Goal: Information Seeking & Learning: Check status

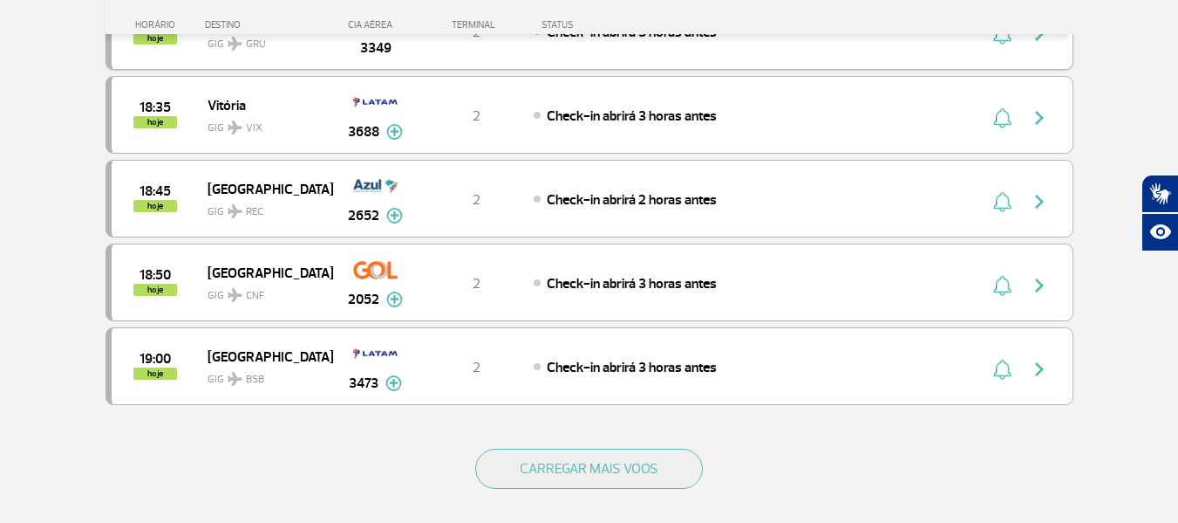
scroll to position [1570, 0]
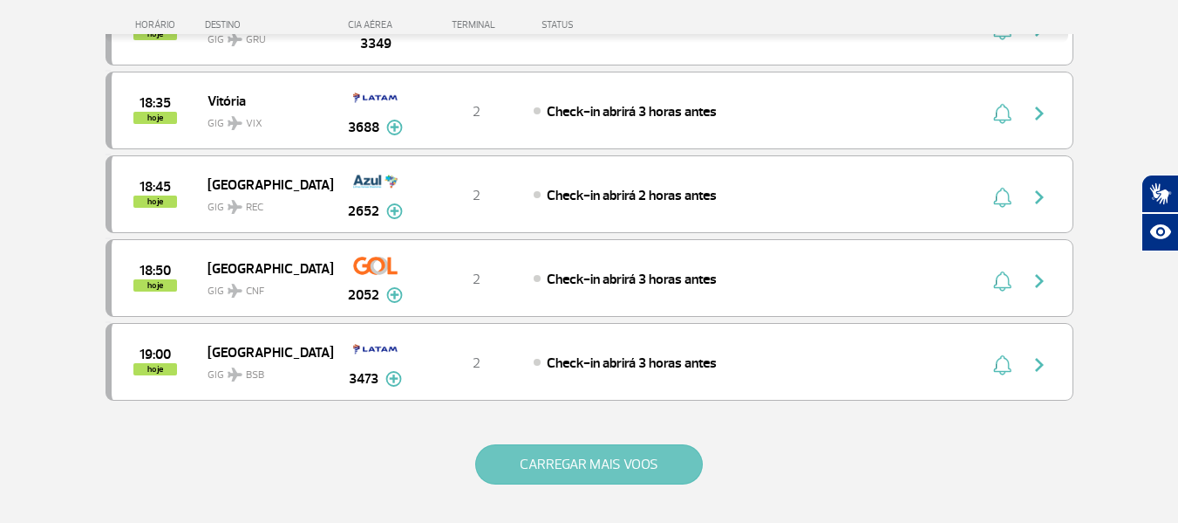
click at [605, 467] on button "CARREGAR MAIS VOOS" at bounding box center [589, 464] width 228 height 40
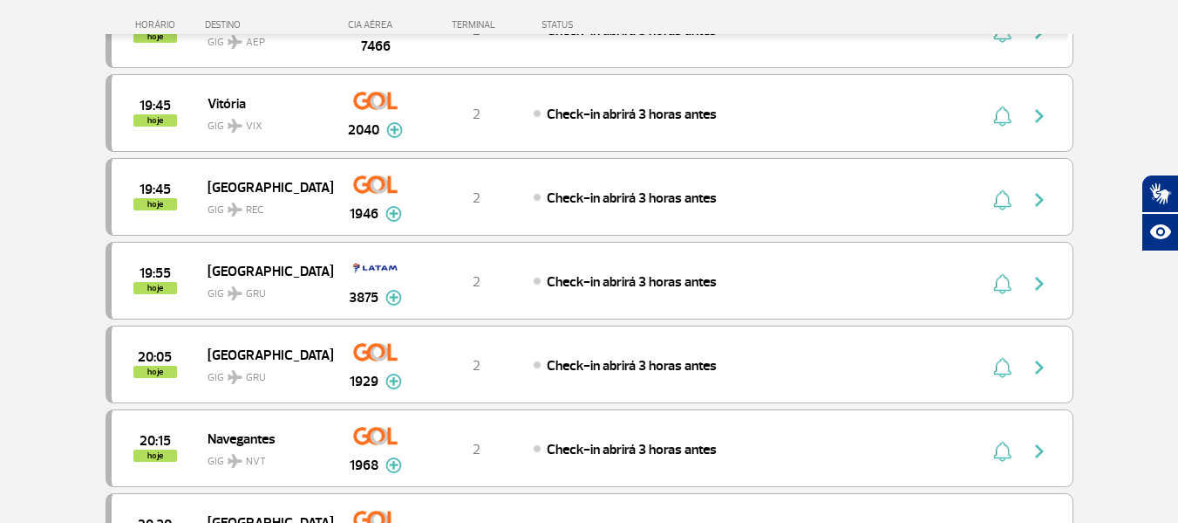
scroll to position [2268, 0]
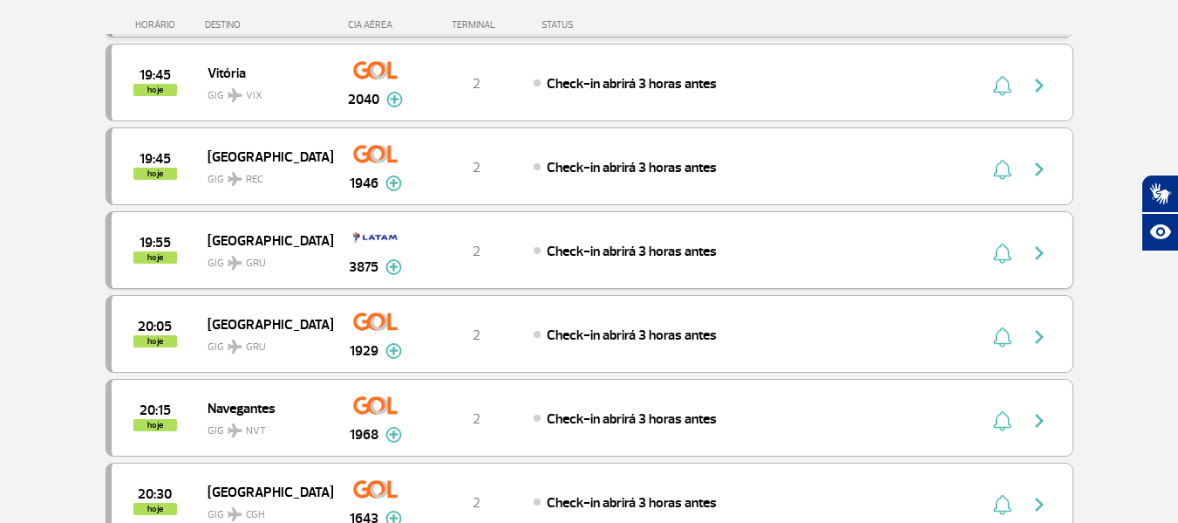
click at [1045, 250] on img "button" at bounding box center [1039, 252] width 21 height 21
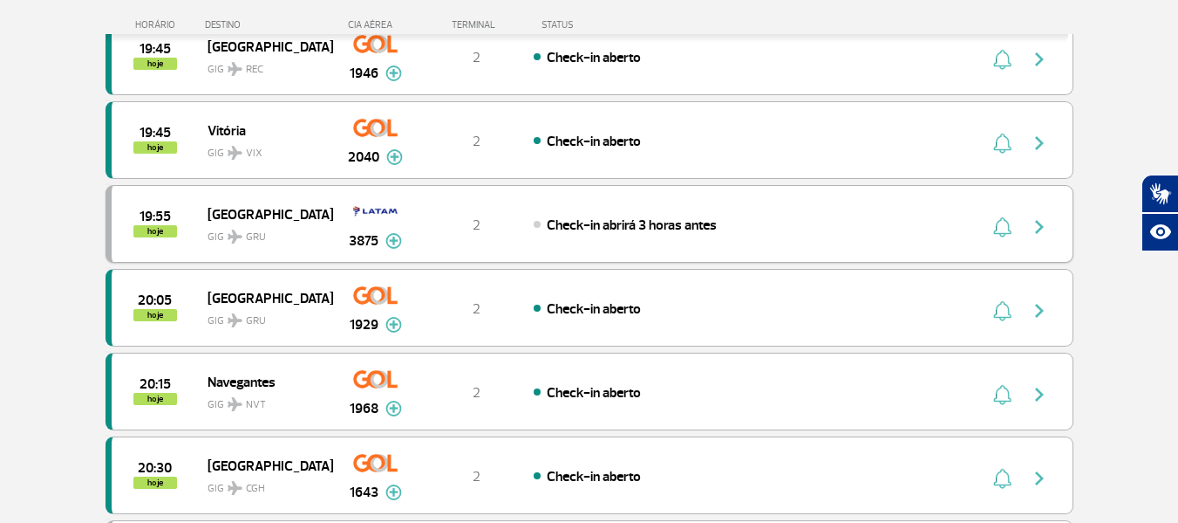
scroll to position [1396, 0]
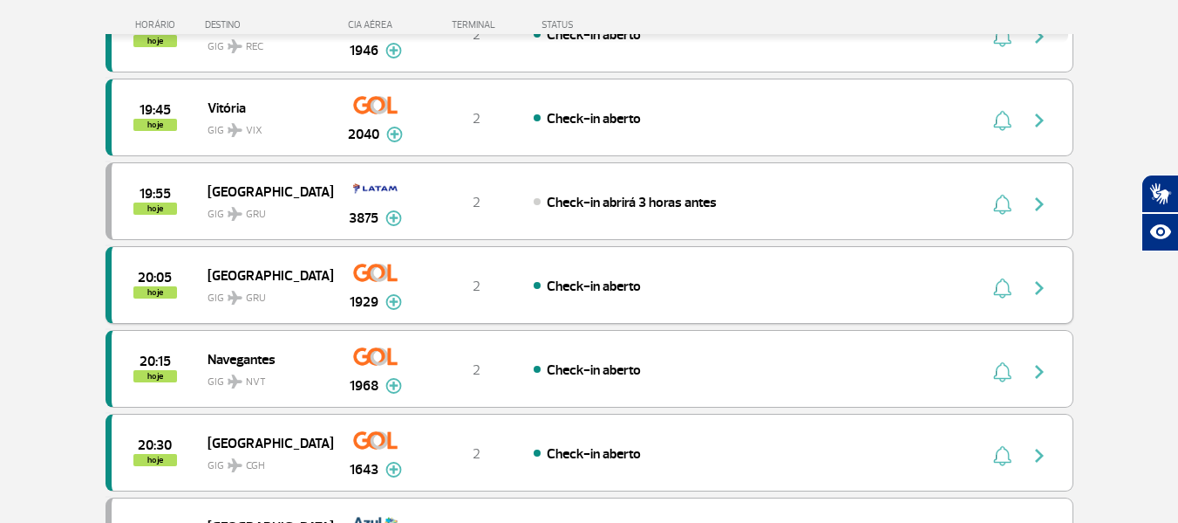
click at [1042, 290] on img "button" at bounding box center [1039, 287] width 21 height 21
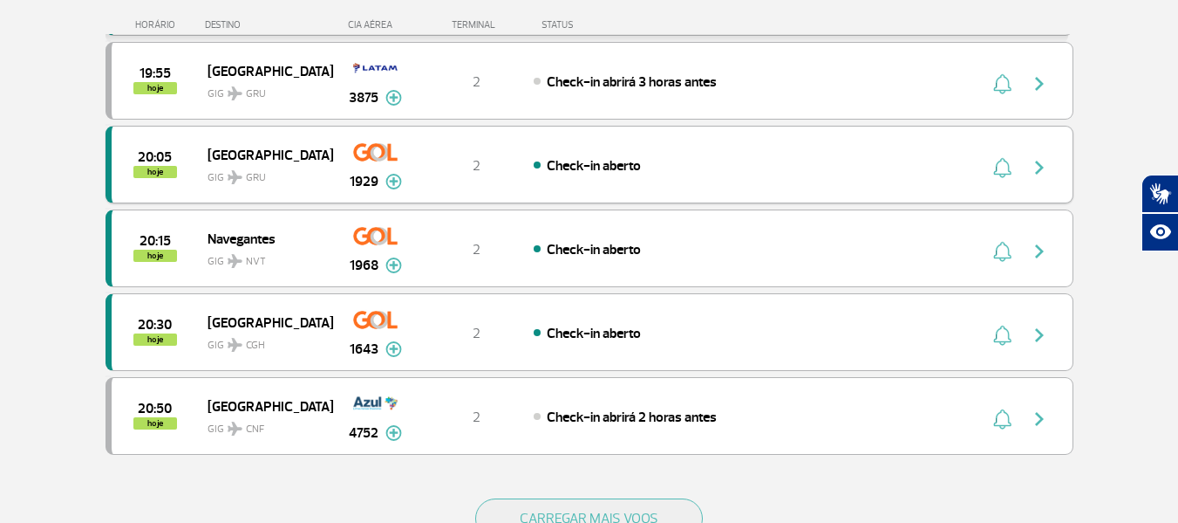
scroll to position [1570, 0]
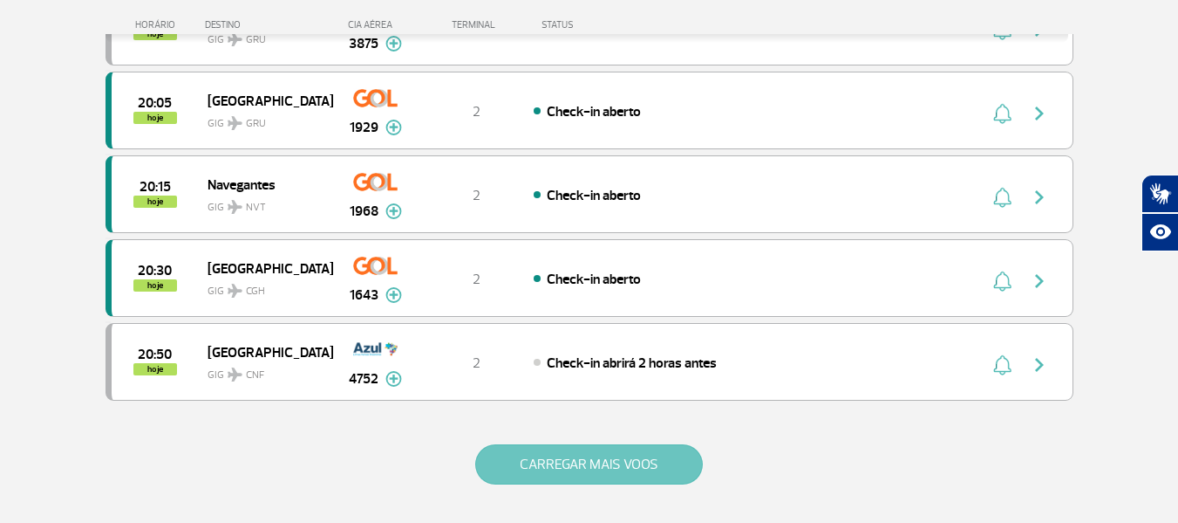
click at [542, 452] on button "CARREGAR MAIS VOOS" at bounding box center [589, 464] width 228 height 40
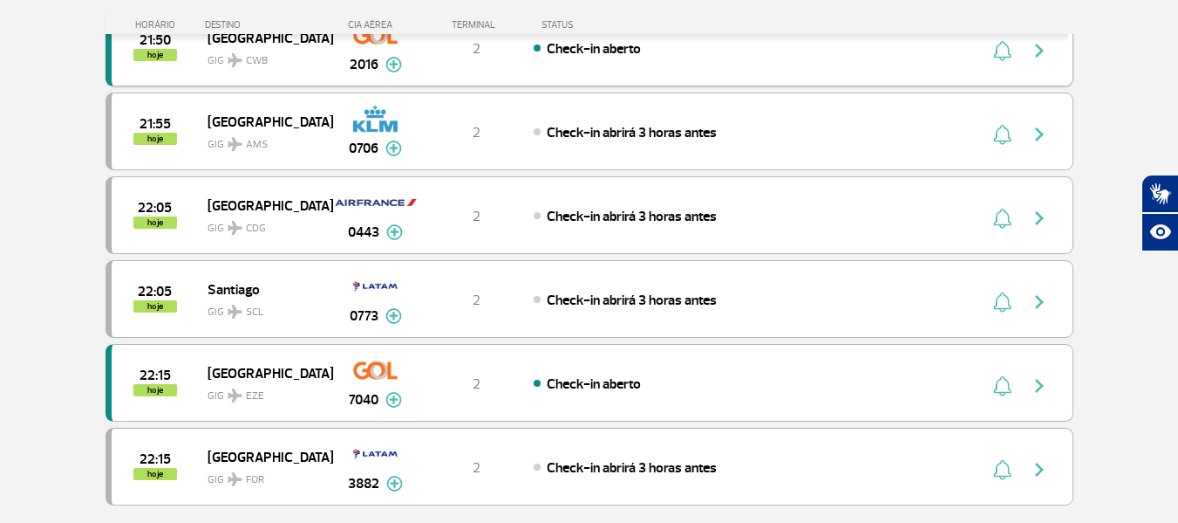
scroll to position [3227, 0]
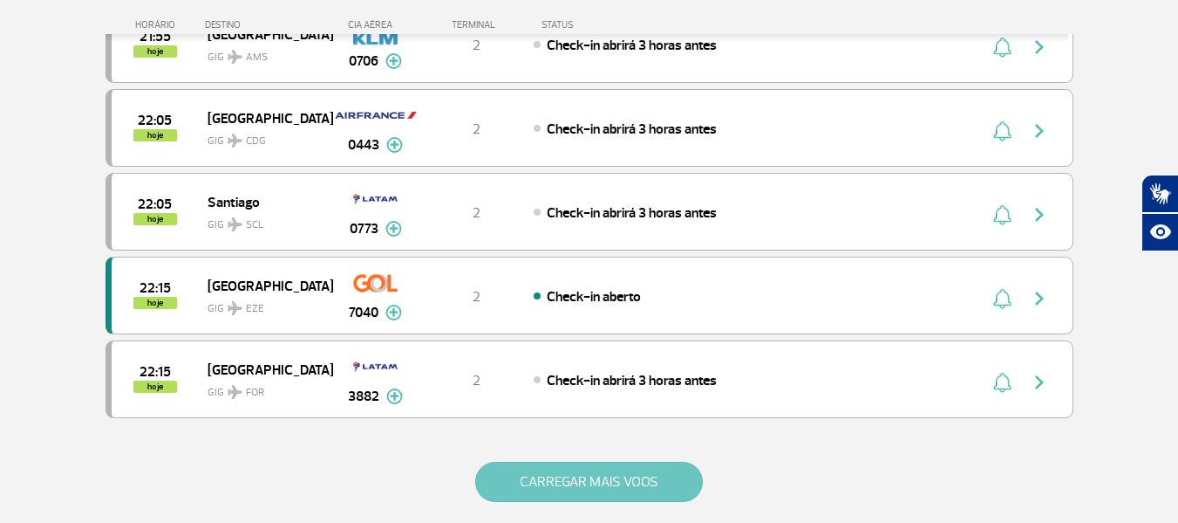
click at [599, 477] on button "CARREGAR MAIS VOOS" at bounding box center [589, 481] width 228 height 40
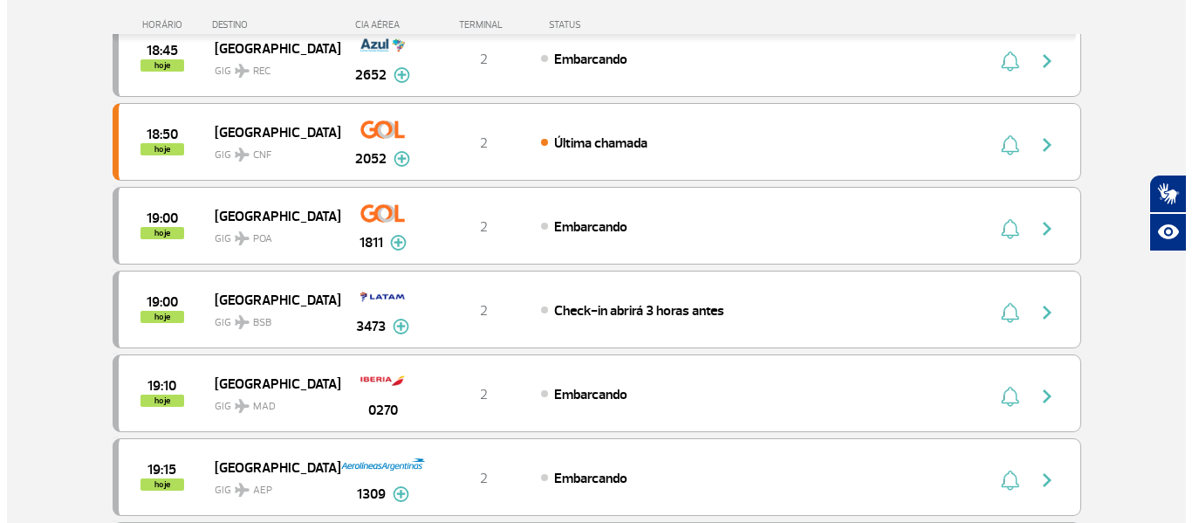
scroll to position [0, 0]
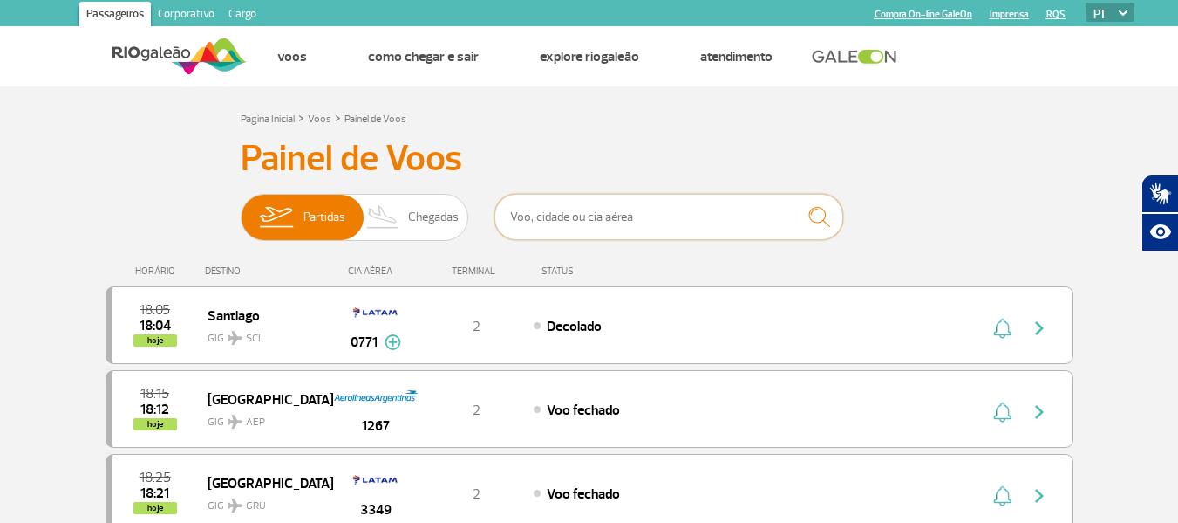
click at [570, 220] on input "text" at bounding box center [669, 217] width 349 height 46
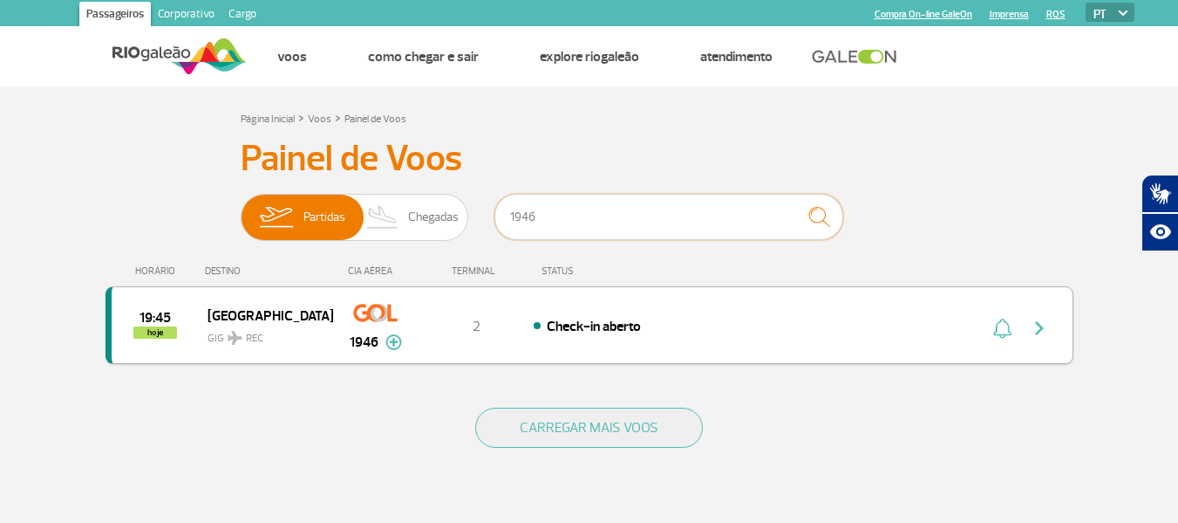
type input "1946"
click at [1049, 326] on img "button" at bounding box center [1039, 328] width 21 height 21
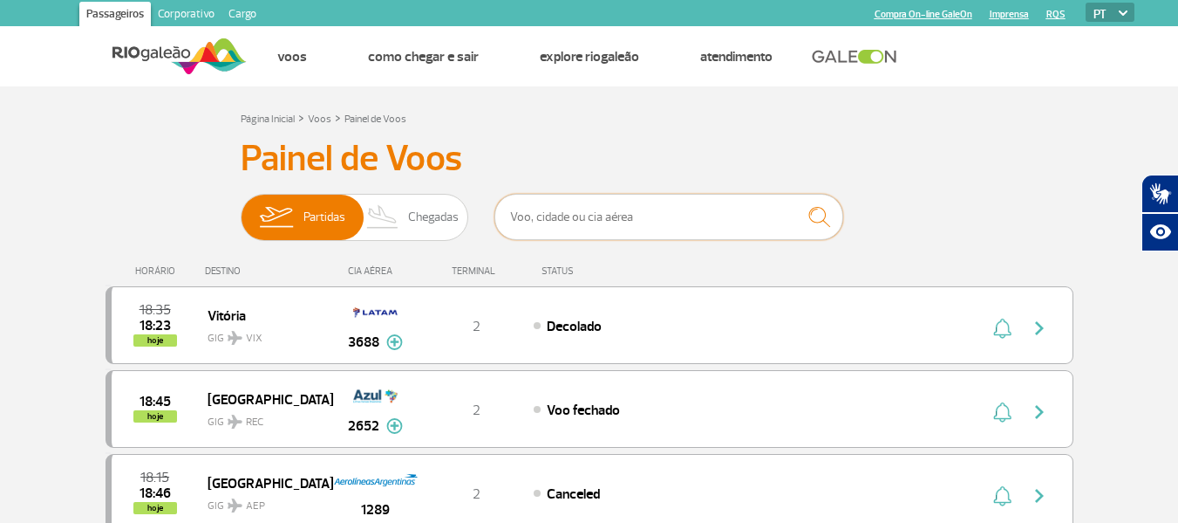
click at [712, 205] on input "text" at bounding box center [669, 217] width 349 height 46
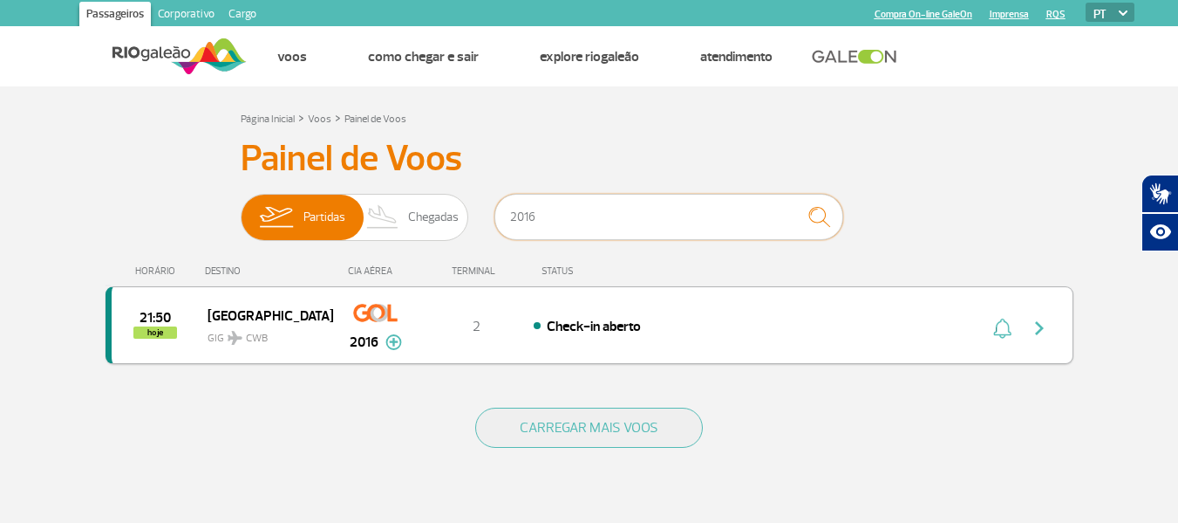
type input "2016"
click at [1044, 319] on img "button" at bounding box center [1039, 328] width 21 height 21
